Goal: Task Accomplishment & Management: Use online tool/utility

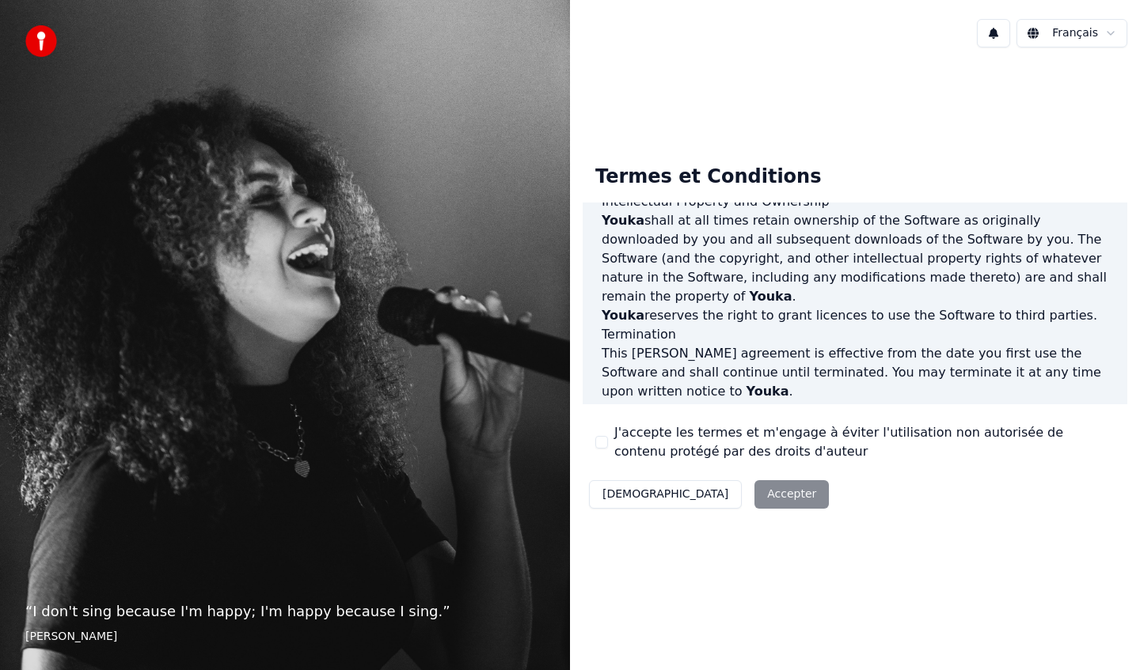
scroll to position [939, 0]
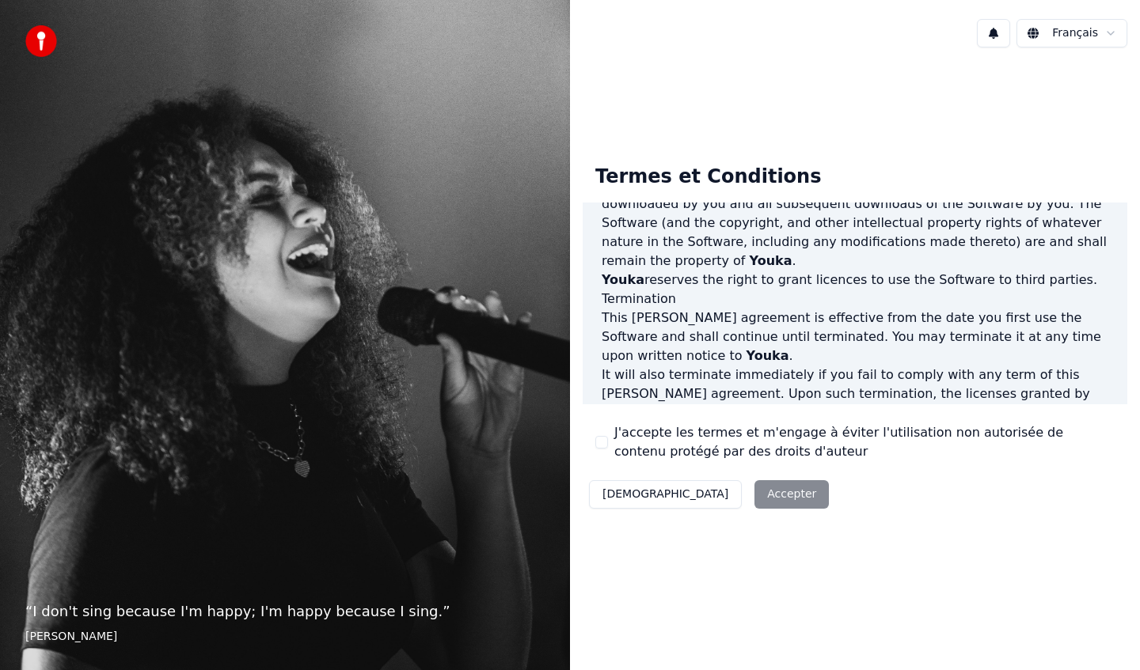
click at [599, 445] on button "J'accepte les termes et m'engage à éviter l'utilisation non autorisée de conten…" at bounding box center [601, 442] width 13 height 13
click at [754, 501] on button "Accepter" at bounding box center [791, 494] width 74 height 28
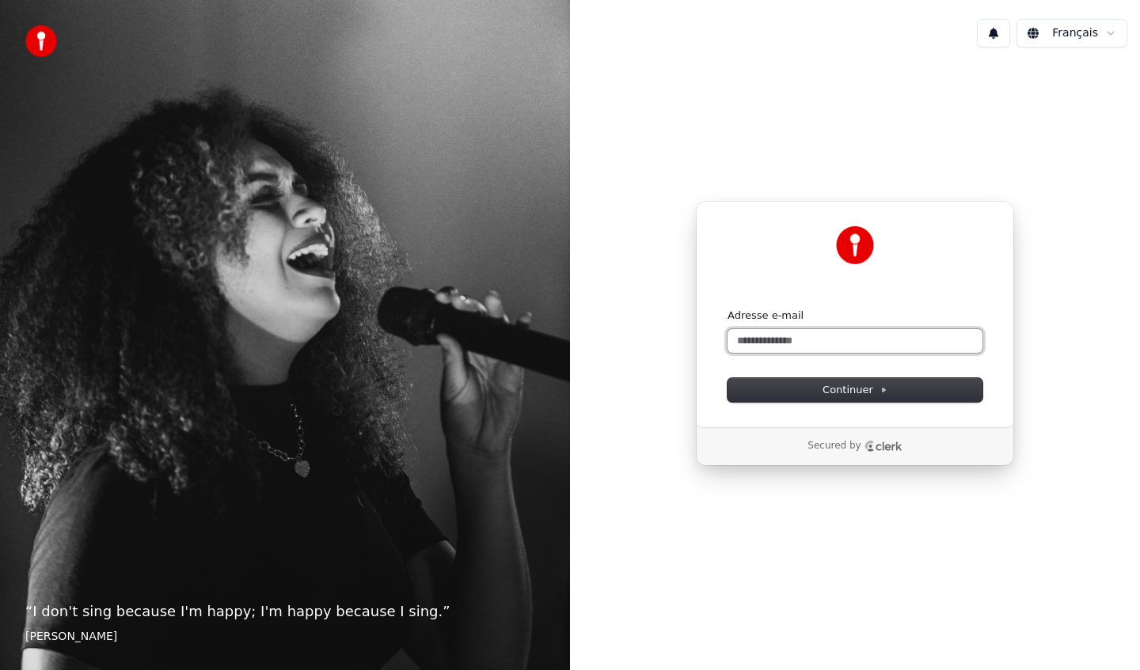
click at [793, 343] on input "Adresse e-mail" at bounding box center [854, 341] width 255 height 24
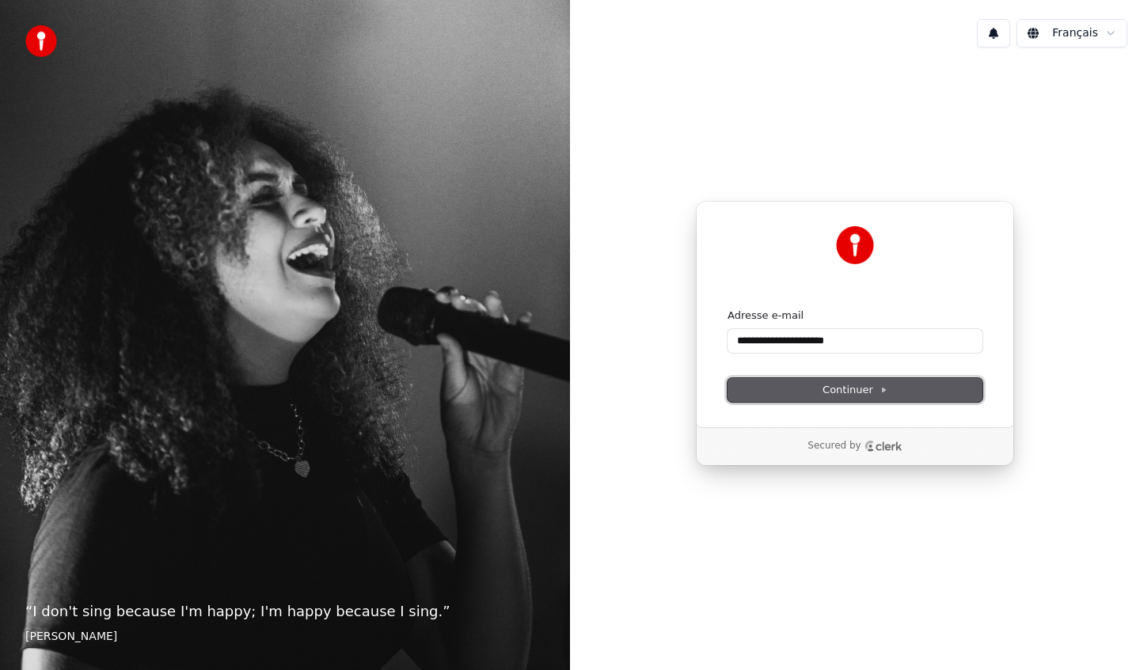
click at [818, 386] on button "Continuer" at bounding box center [854, 390] width 255 height 24
type input "**********"
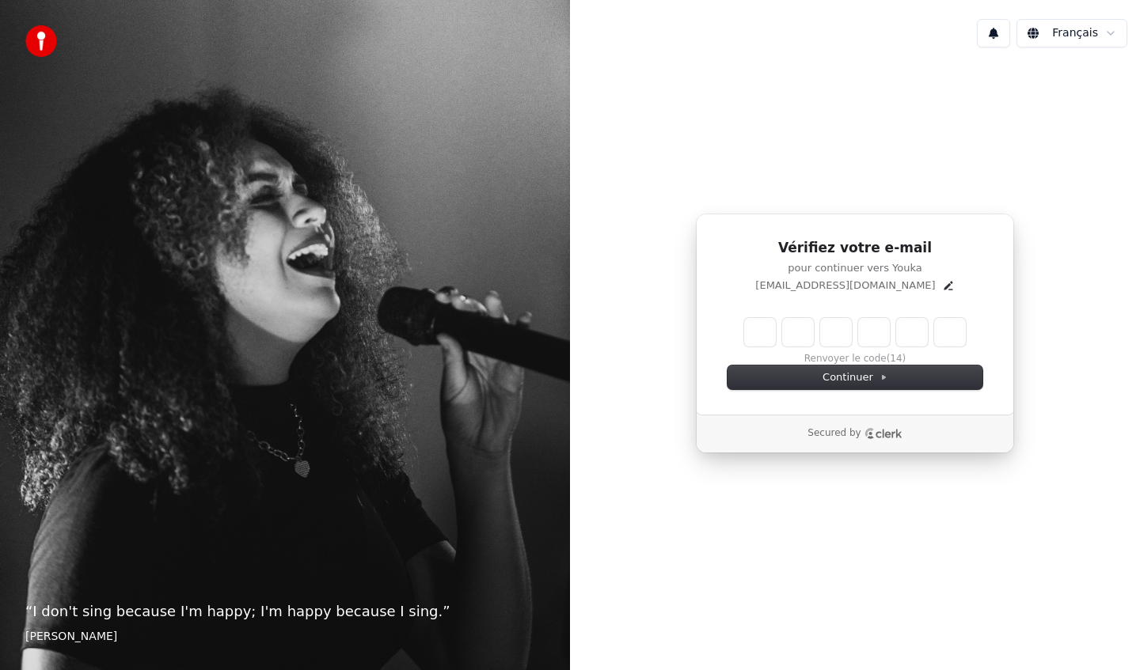
click at [762, 345] on input "Enter verification code" at bounding box center [855, 332] width 222 height 28
type input "******"
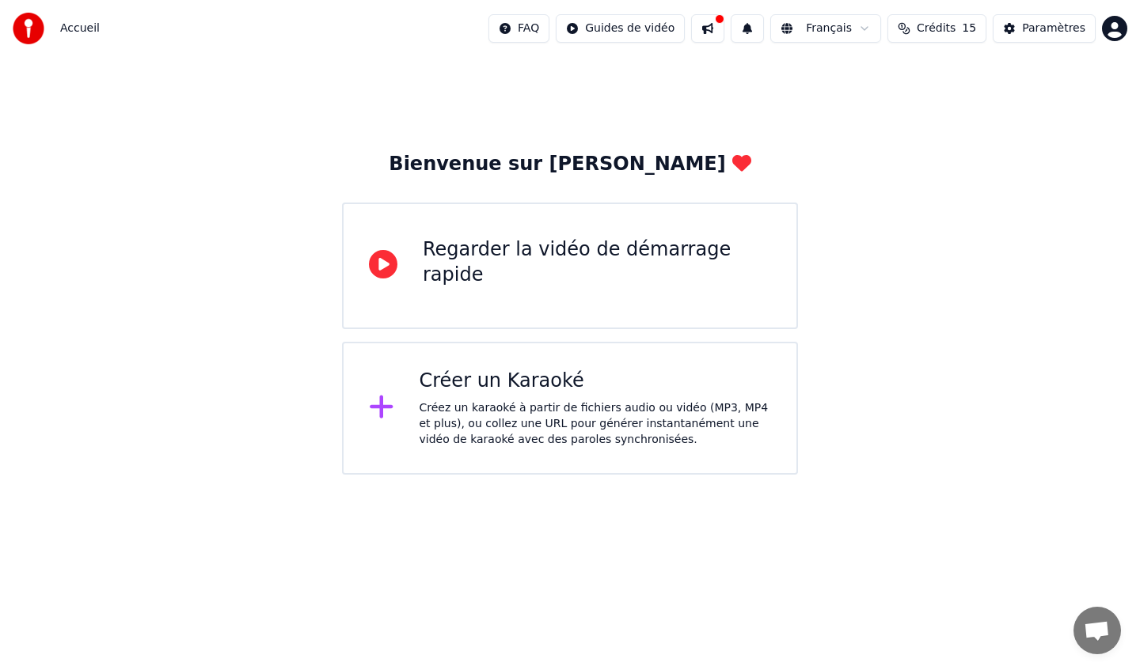
click at [475, 381] on div "Créer un Karaoké" at bounding box center [595, 381] width 352 height 25
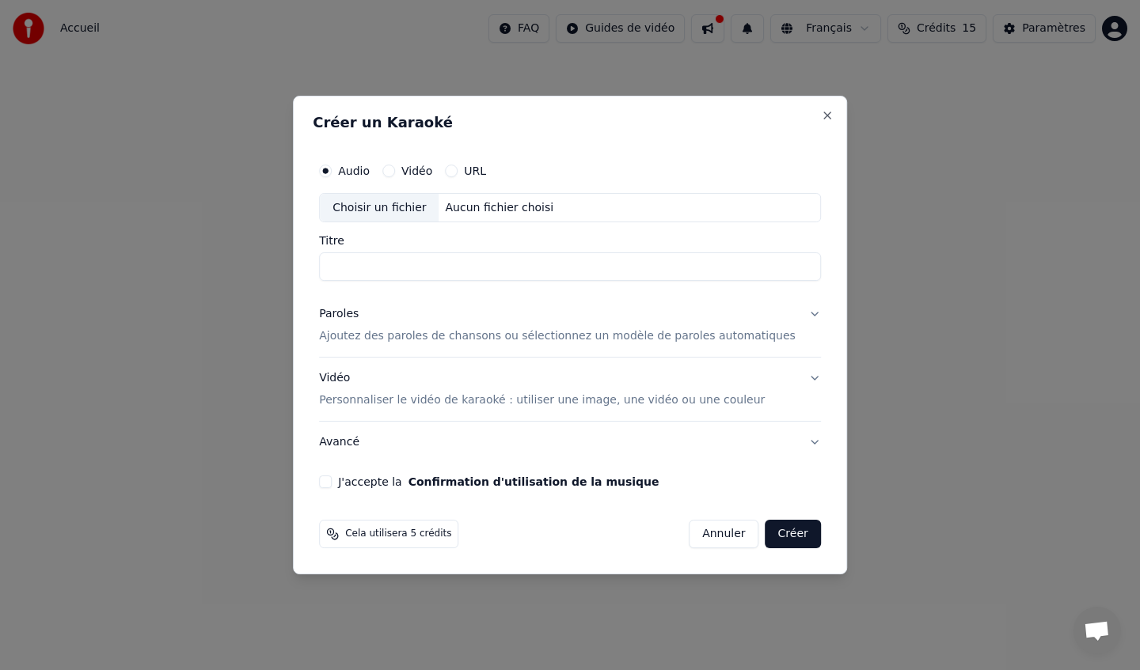
click at [457, 169] on button "URL" at bounding box center [451, 171] width 13 height 13
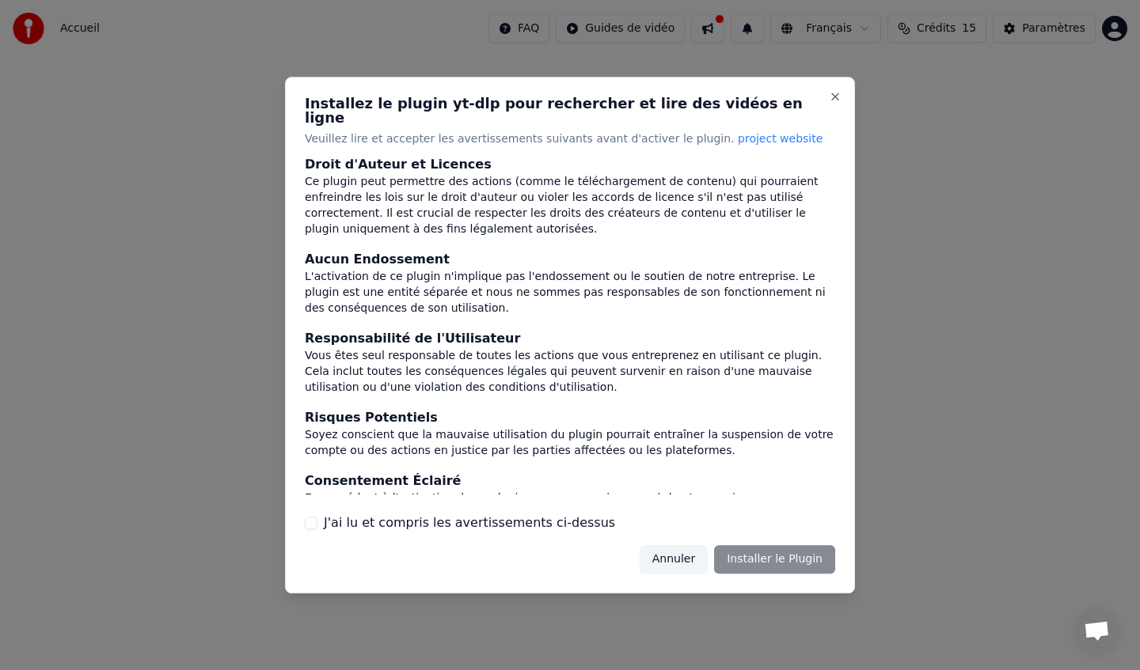
scroll to position [111, 0]
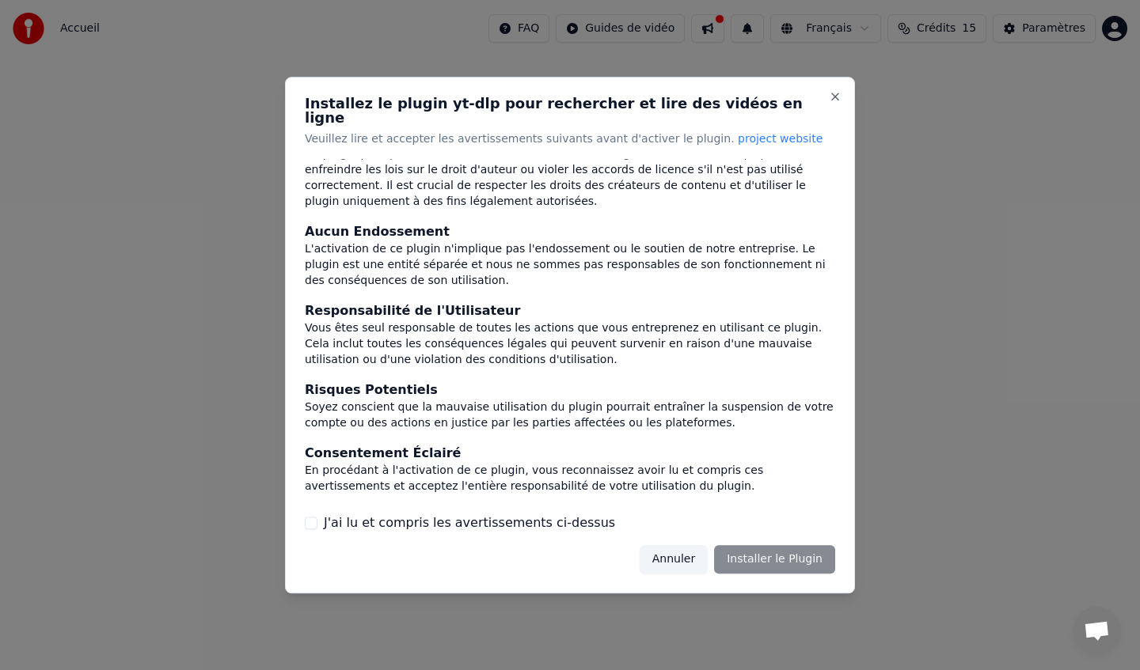
click at [672, 554] on button "Annuler" at bounding box center [673, 559] width 68 height 28
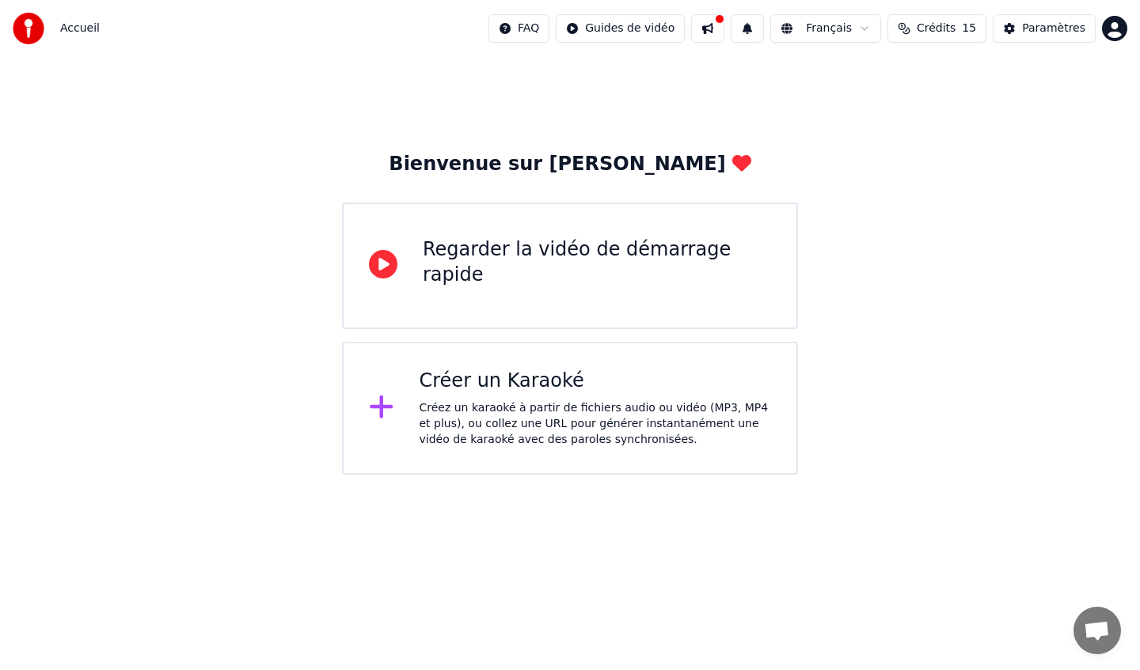
click at [381, 407] on icon at bounding box center [381, 407] width 23 height 23
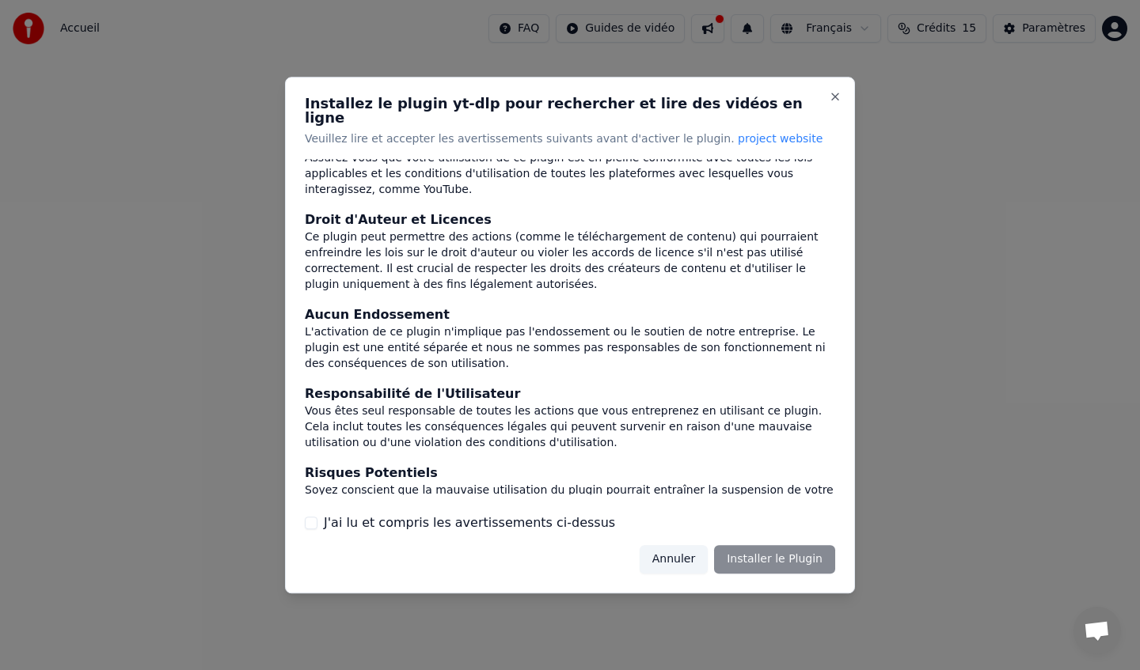
scroll to position [0, 0]
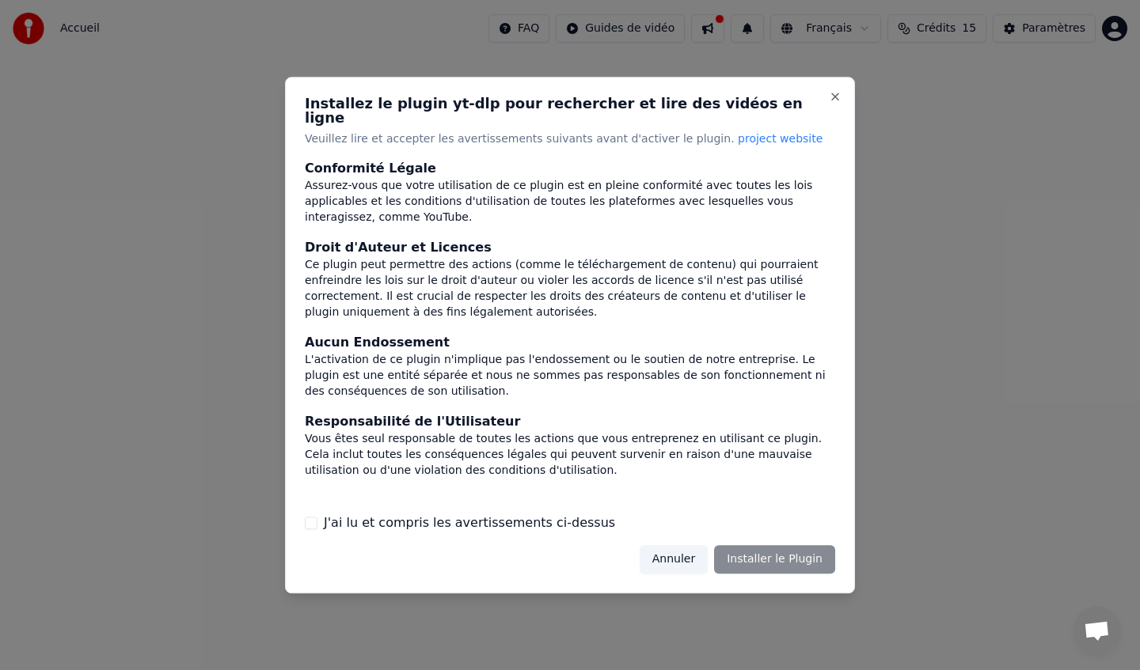
click at [670, 561] on button "Annuler" at bounding box center [673, 559] width 68 height 28
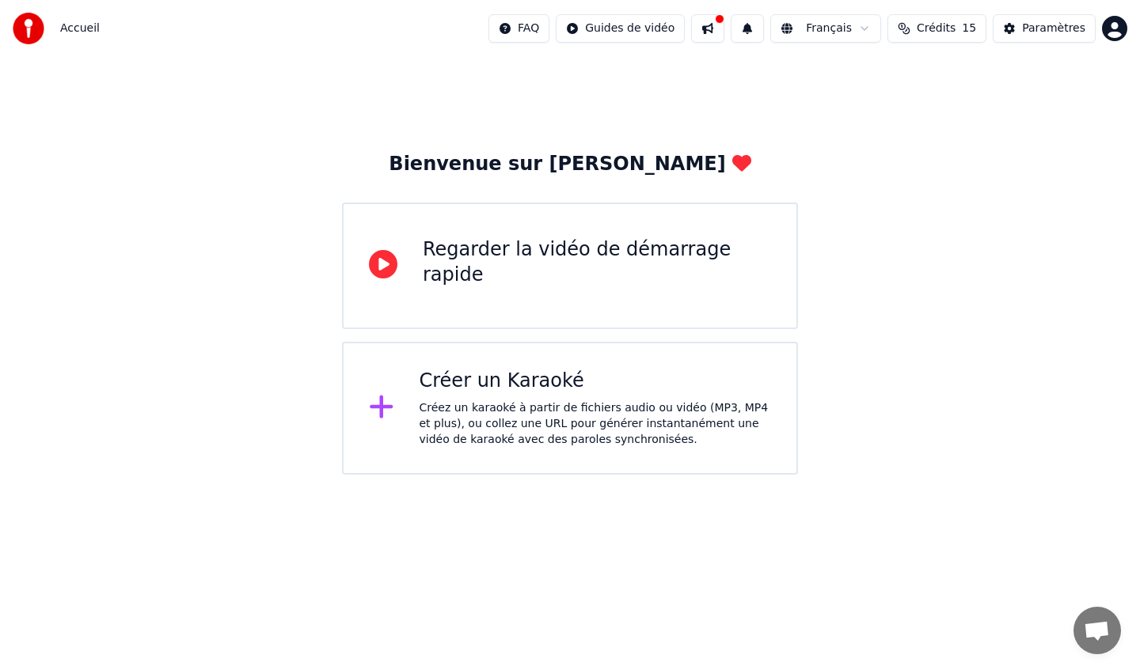
click at [545, 381] on div "Créer un Karaoké" at bounding box center [595, 381] width 352 height 25
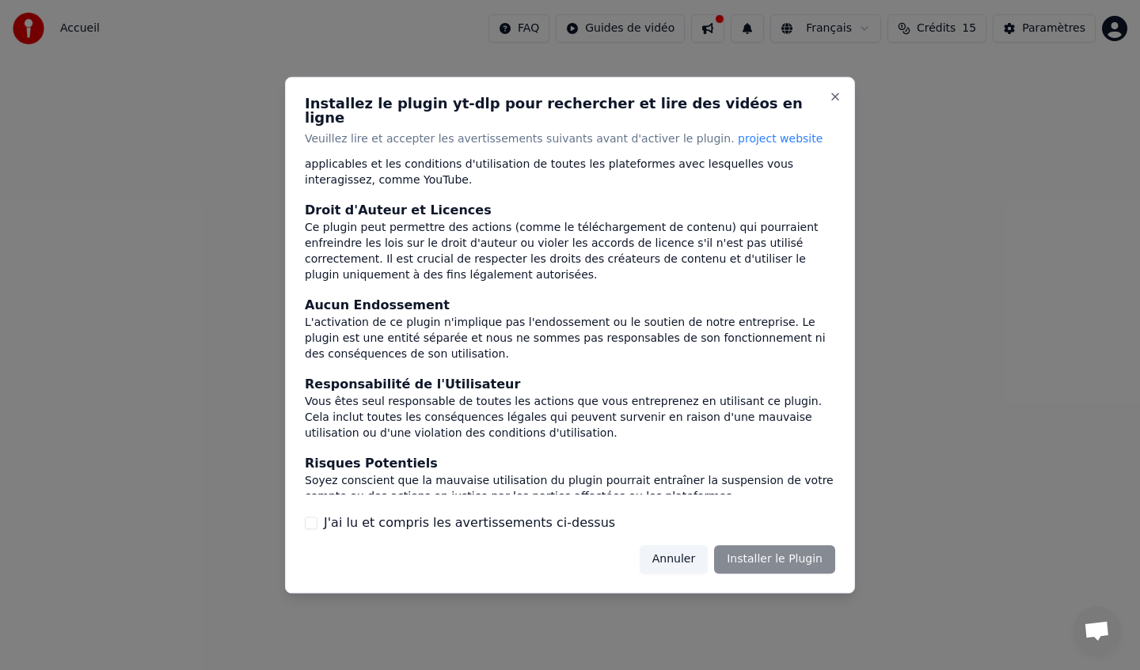
scroll to position [41, 0]
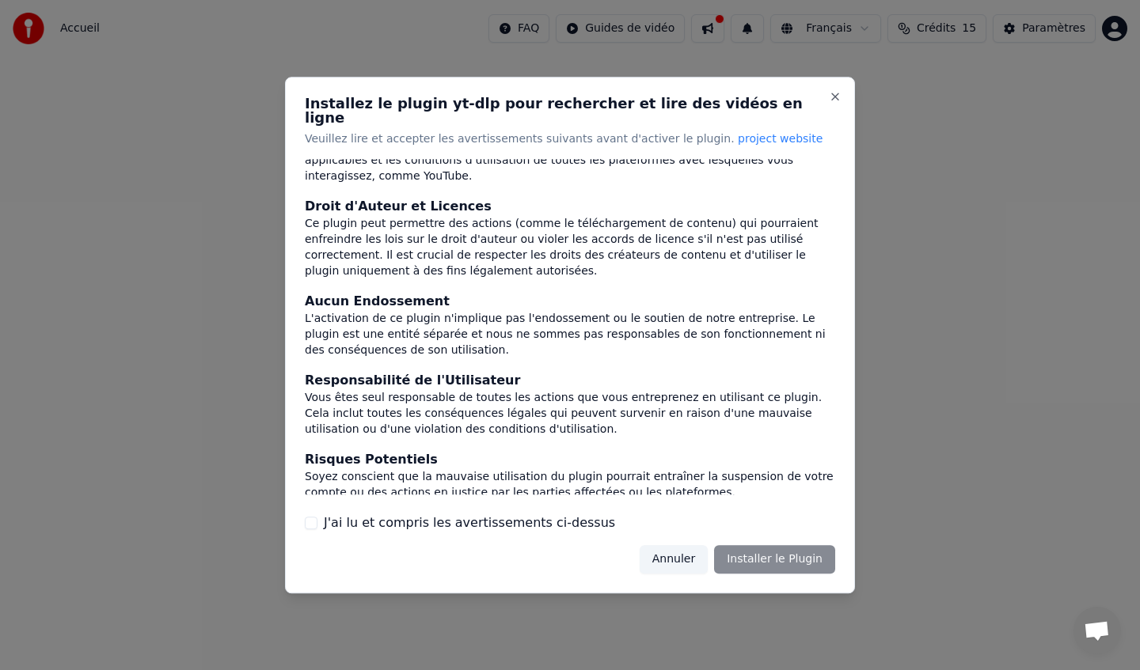
click at [308, 517] on button "J'ai lu et compris les avertissements ci-dessus" at bounding box center [311, 523] width 13 height 13
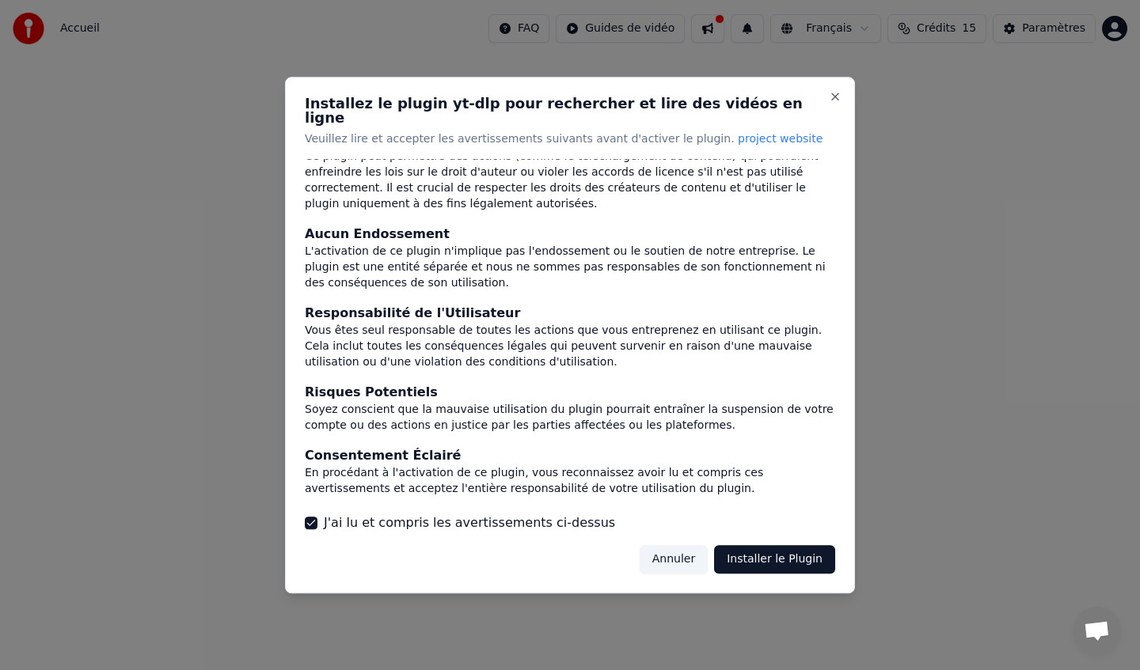
scroll to position [111, 0]
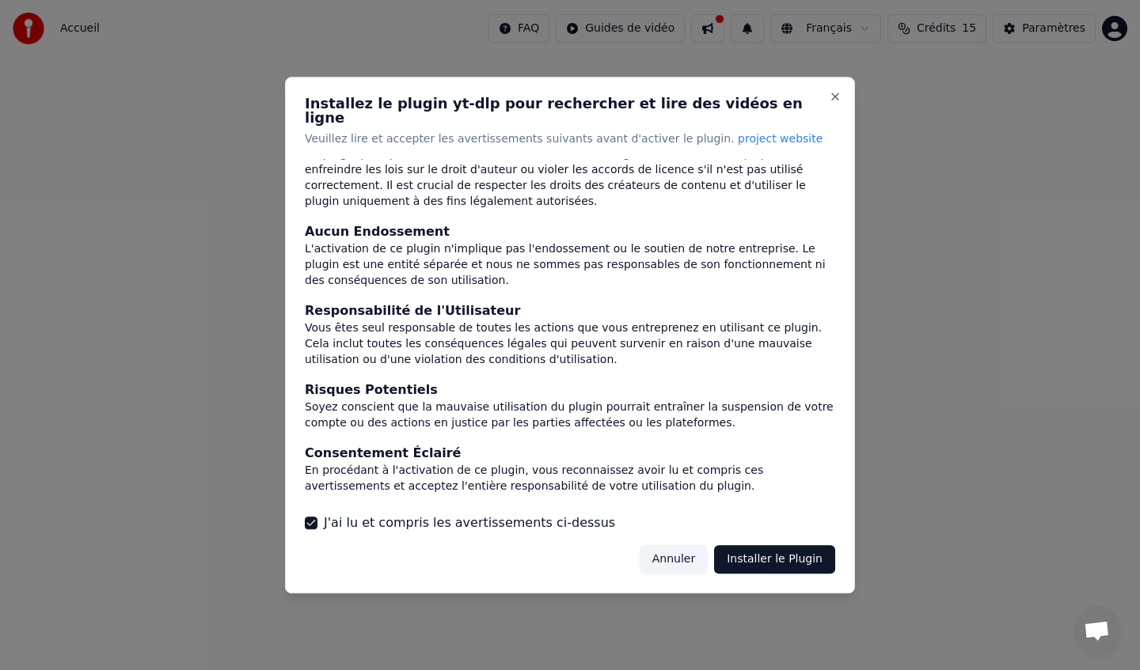
click at [795, 559] on button "Installer le Plugin" at bounding box center [774, 559] width 121 height 28
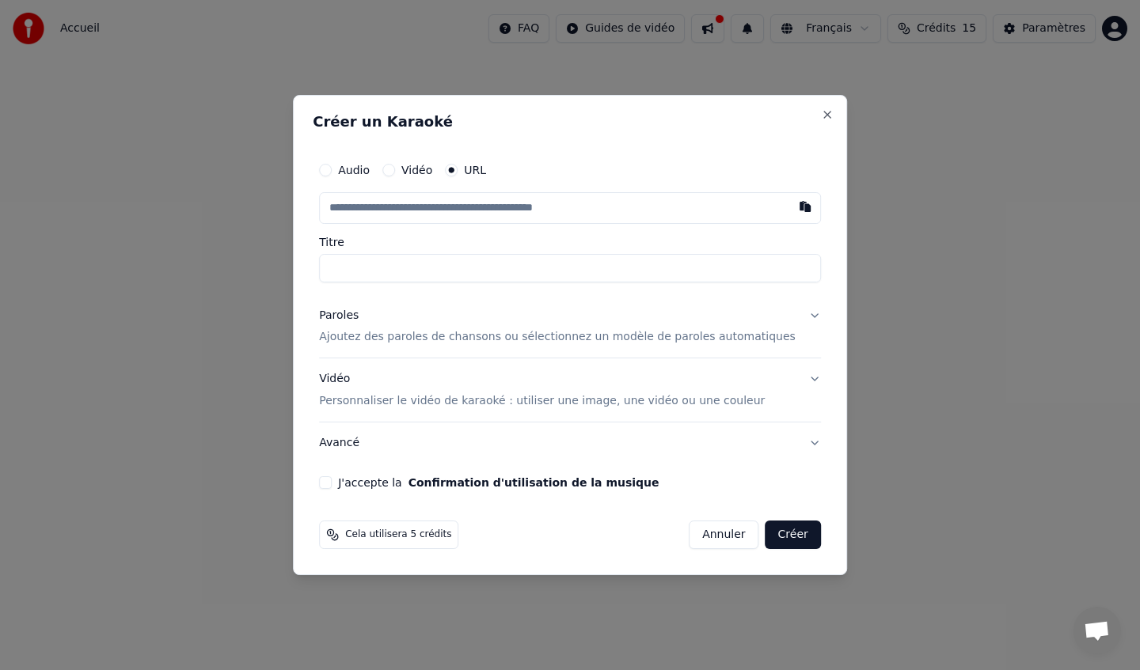
click at [395, 170] on button "Vidéo" at bounding box center [388, 170] width 13 height 13
click at [493, 204] on div "Aucun fichier choisi" at bounding box center [499, 208] width 121 height 16
type input "**********"
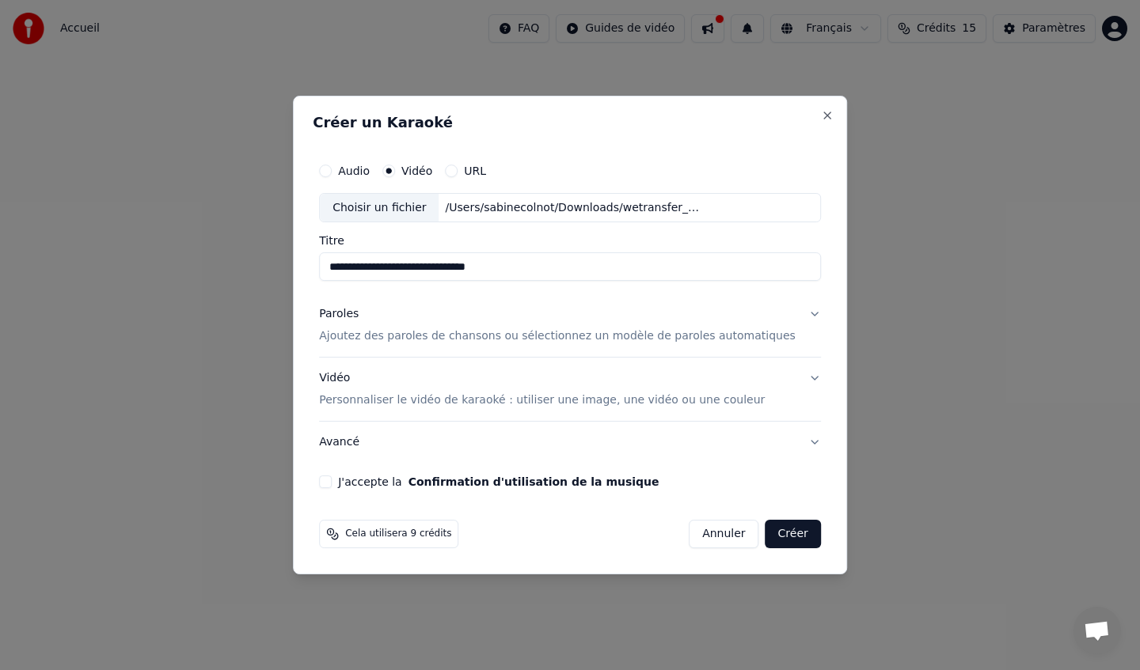
drag, startPoint x: 712, startPoint y: 537, endPoint x: 693, endPoint y: 568, distance: 36.2
click at [694, 568] on div "**********" at bounding box center [570, 336] width 554 height 480
click at [434, 537] on span "Cela utilisera 9 crédits" at bounding box center [398, 534] width 106 height 13
click at [332, 481] on button "J'accepte la Confirmation d'utilisation de la musique" at bounding box center [325, 482] width 13 height 13
click at [407, 539] on span "Cela utilisera 9 crédits" at bounding box center [398, 534] width 106 height 13
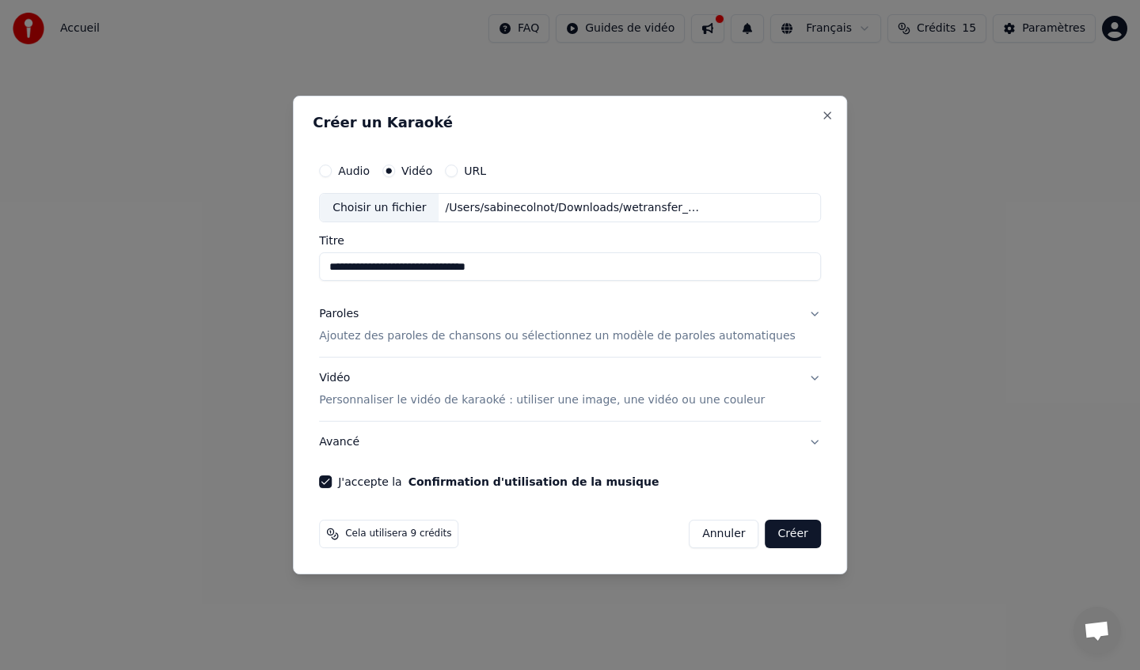
click at [725, 540] on button "Annuler" at bounding box center [723, 534] width 70 height 28
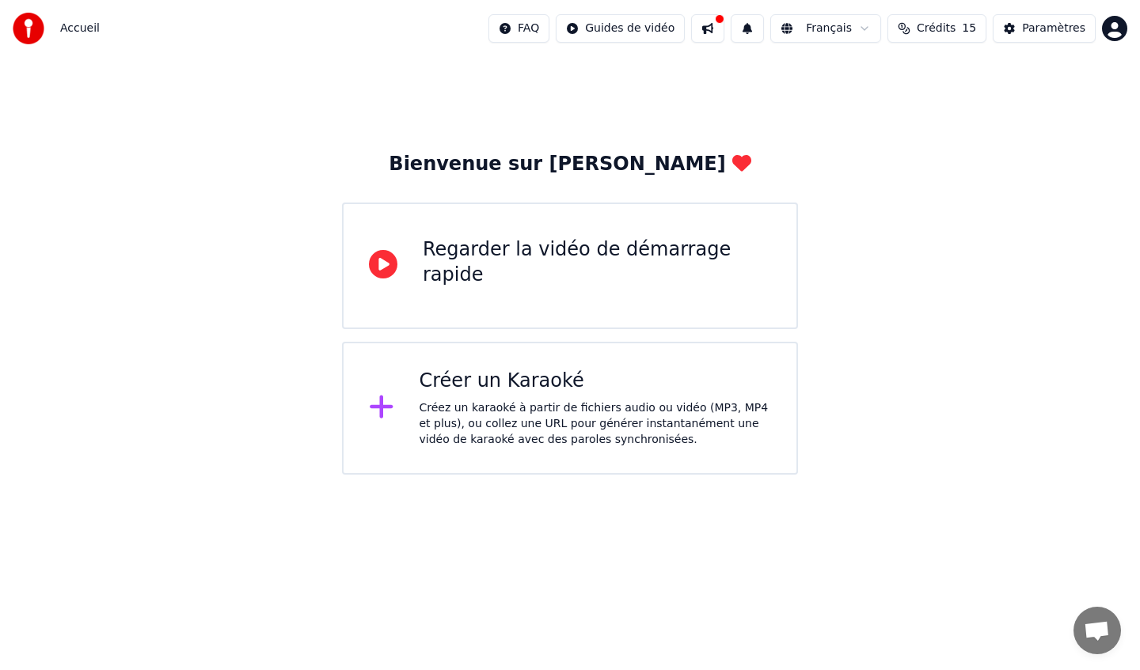
click at [961, 30] on button "Crédits 15" at bounding box center [936, 28] width 99 height 28
click at [1055, 32] on div "Paramètres" at bounding box center [1053, 29] width 63 height 16
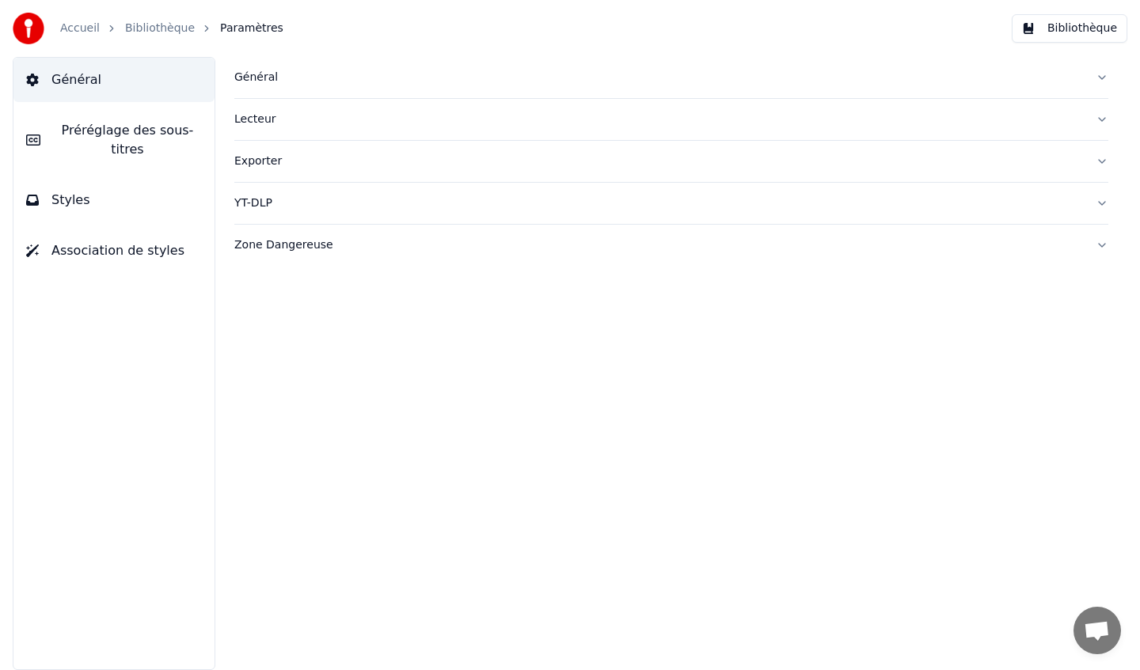
click at [70, 26] on link "Accueil" at bounding box center [80, 29] width 40 height 16
